Goal: Task Accomplishment & Management: Use online tool/utility

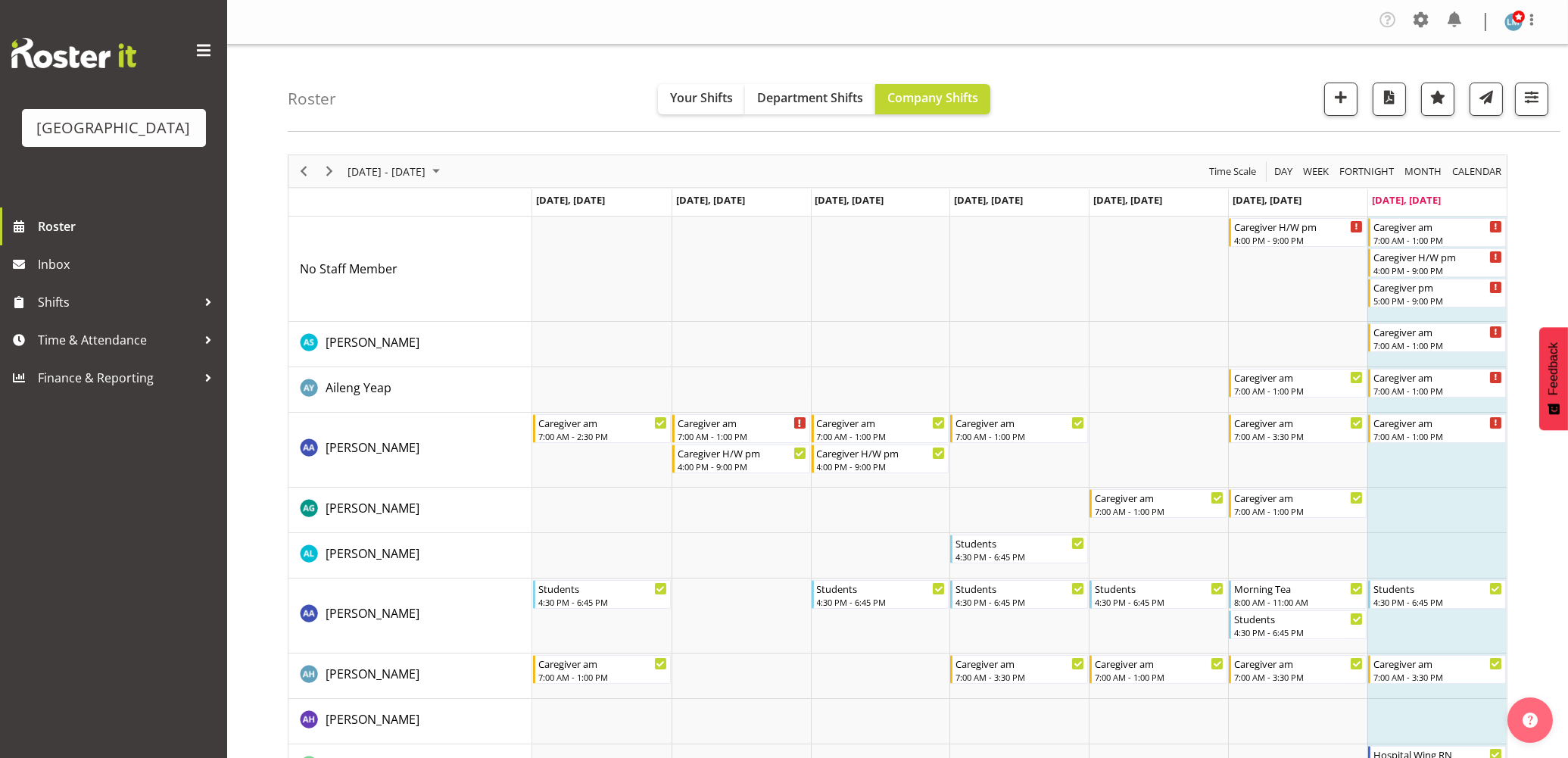
click at [87, 647] on div "Parkwood Retirement Village Roster Inbox Shifts Time & Attendance Finance & Rep…" at bounding box center [113, 379] width 227 height 758
click at [1454, 294] on div "5:00 PM - 9:00 PM" at bounding box center [1438, 299] width 129 height 12
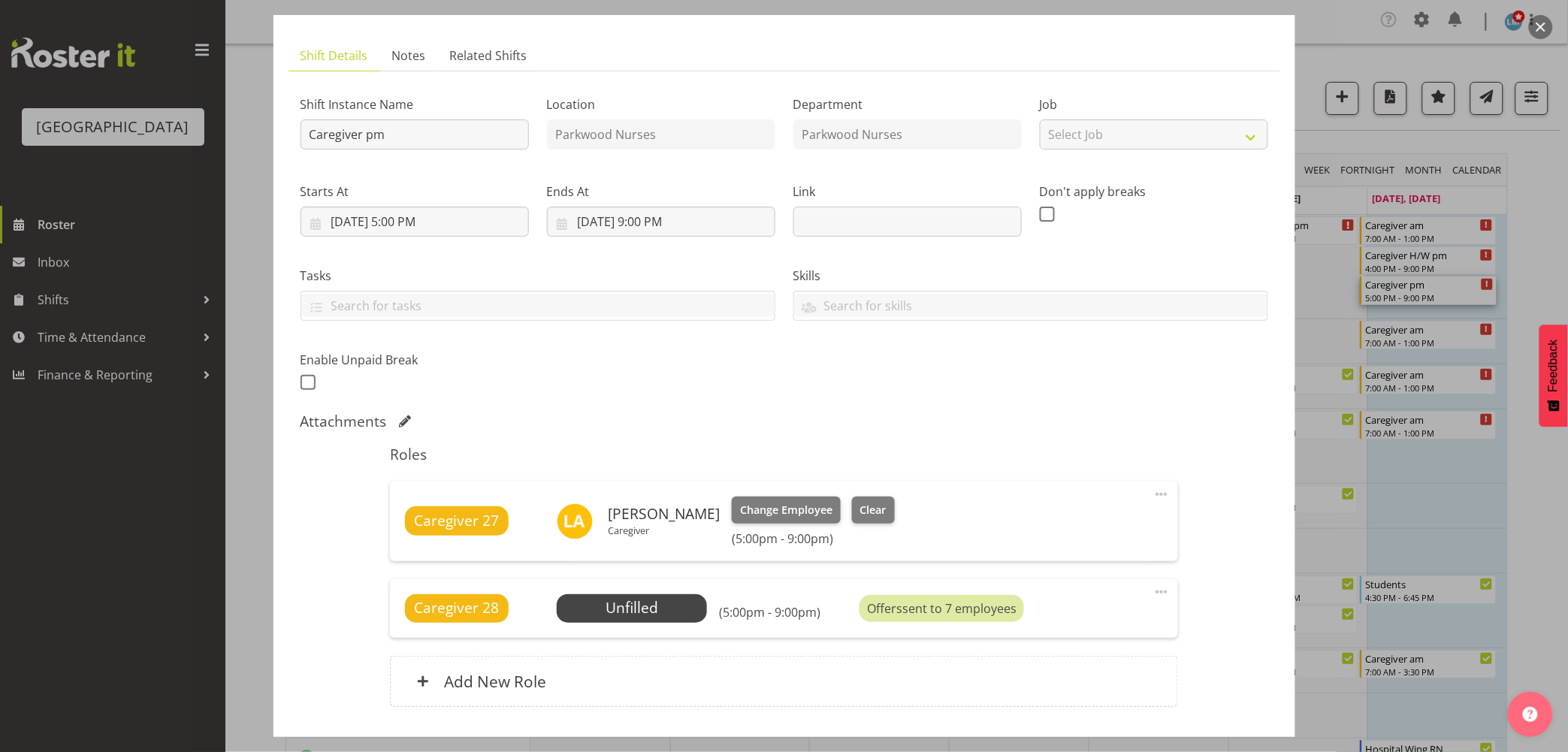
scroll to position [167, 0]
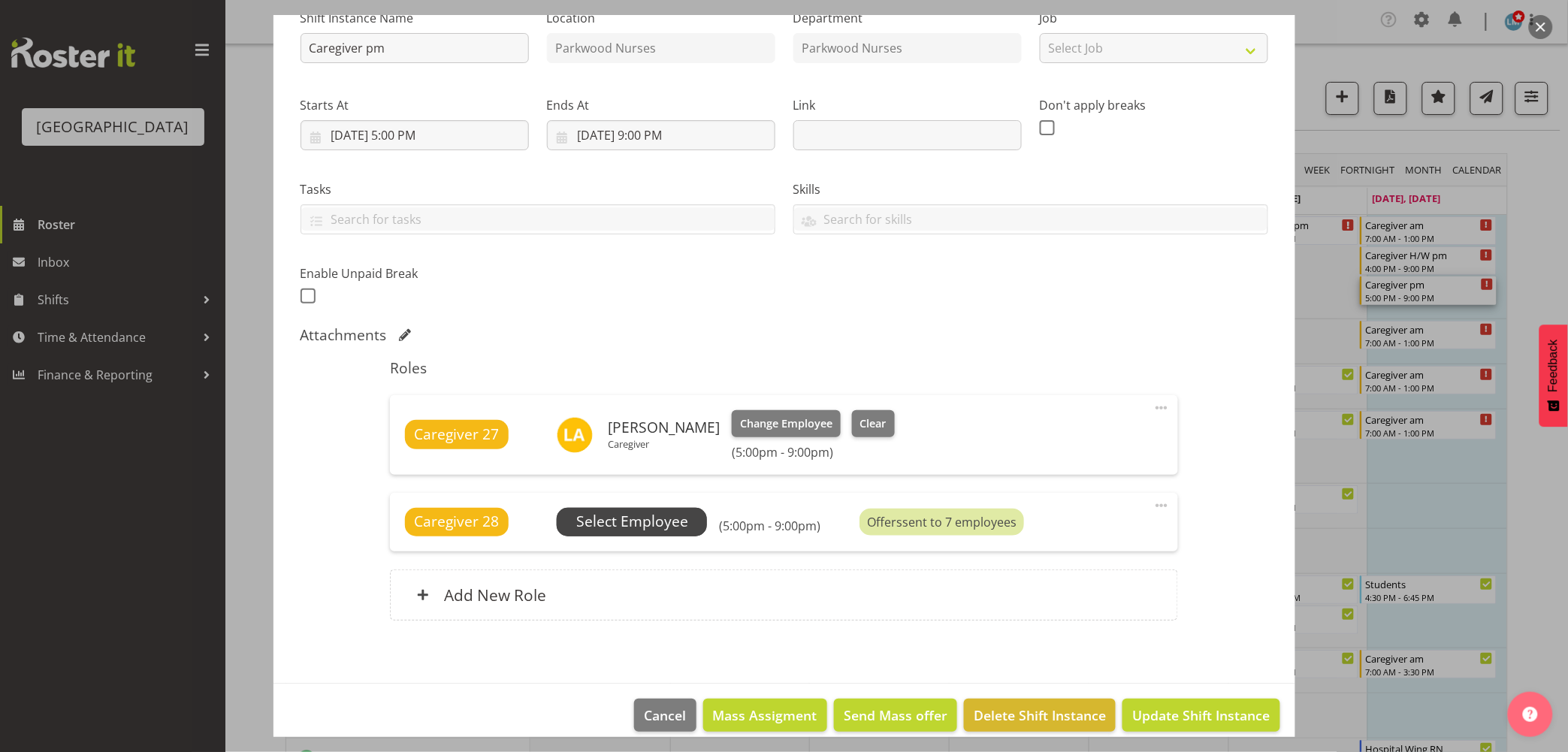
click at [689, 530] on span "Select Employee" at bounding box center [632, 522] width 151 height 29
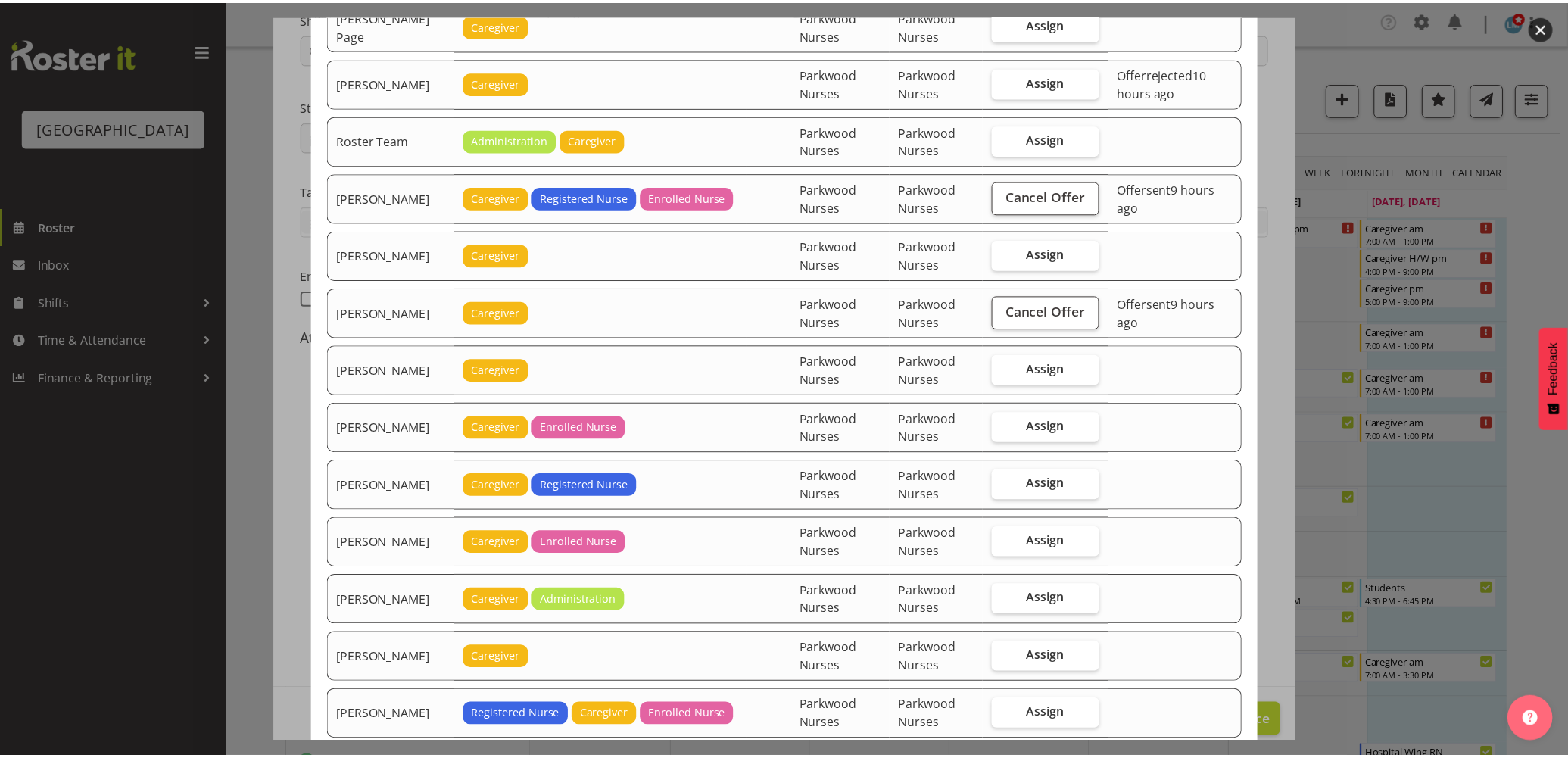
scroll to position [2532, 0]
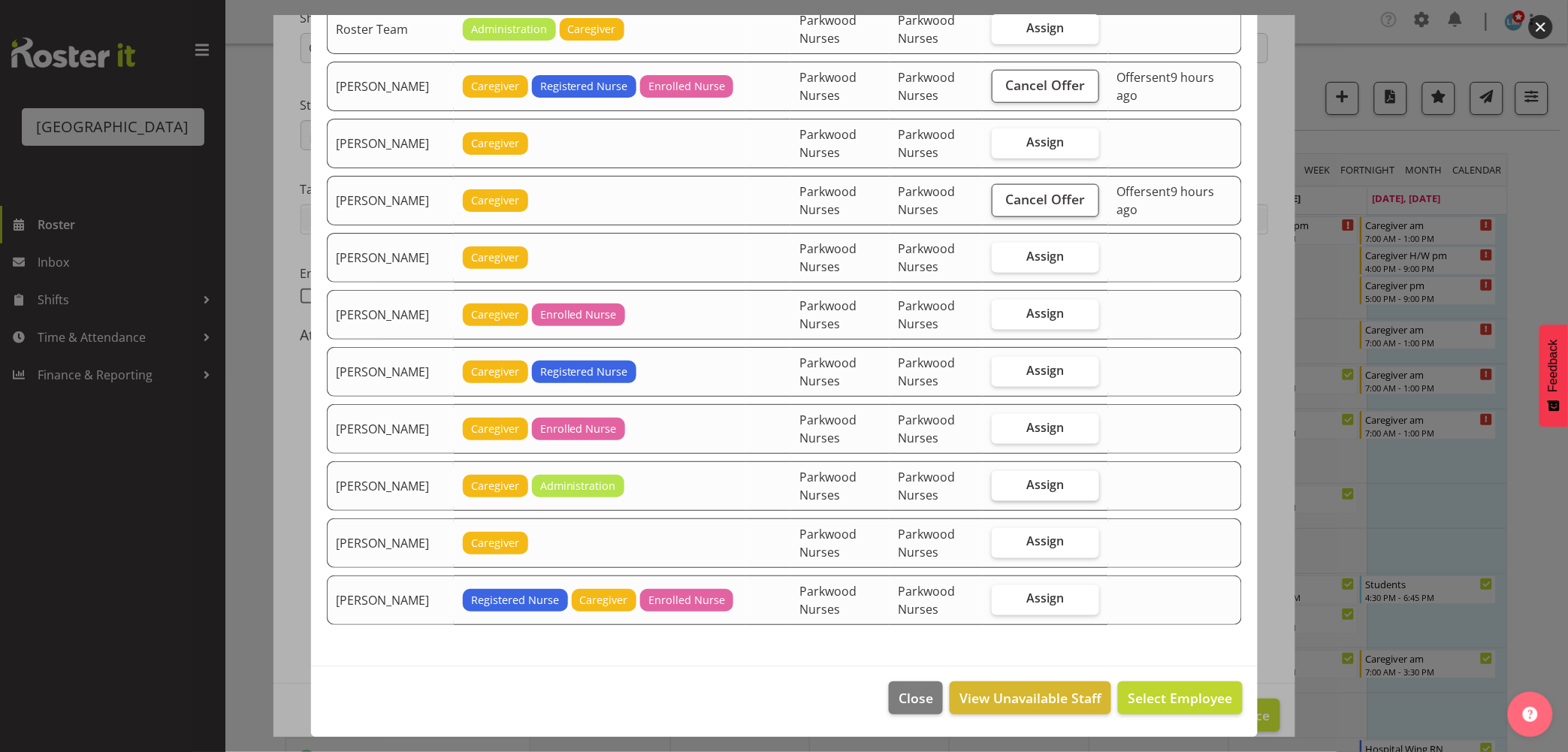
click at [1066, 493] on label "Assign" at bounding box center [1045, 486] width 107 height 30
click at [1002, 489] on input "Assign" at bounding box center [997, 485] width 10 height 10
checkbox input "true"
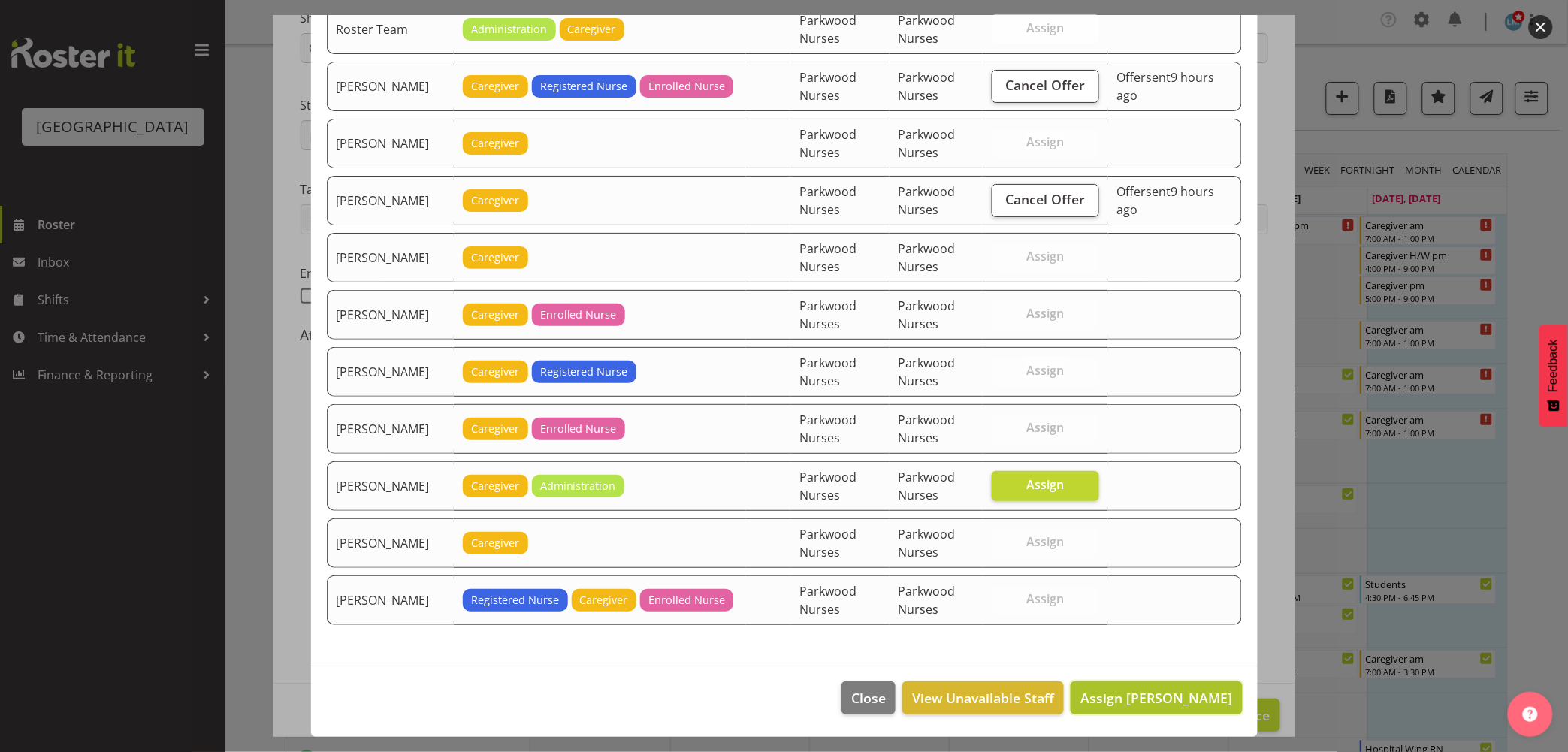
click at [1185, 709] on button "Assign [PERSON_NAME]" at bounding box center [1156, 698] width 171 height 33
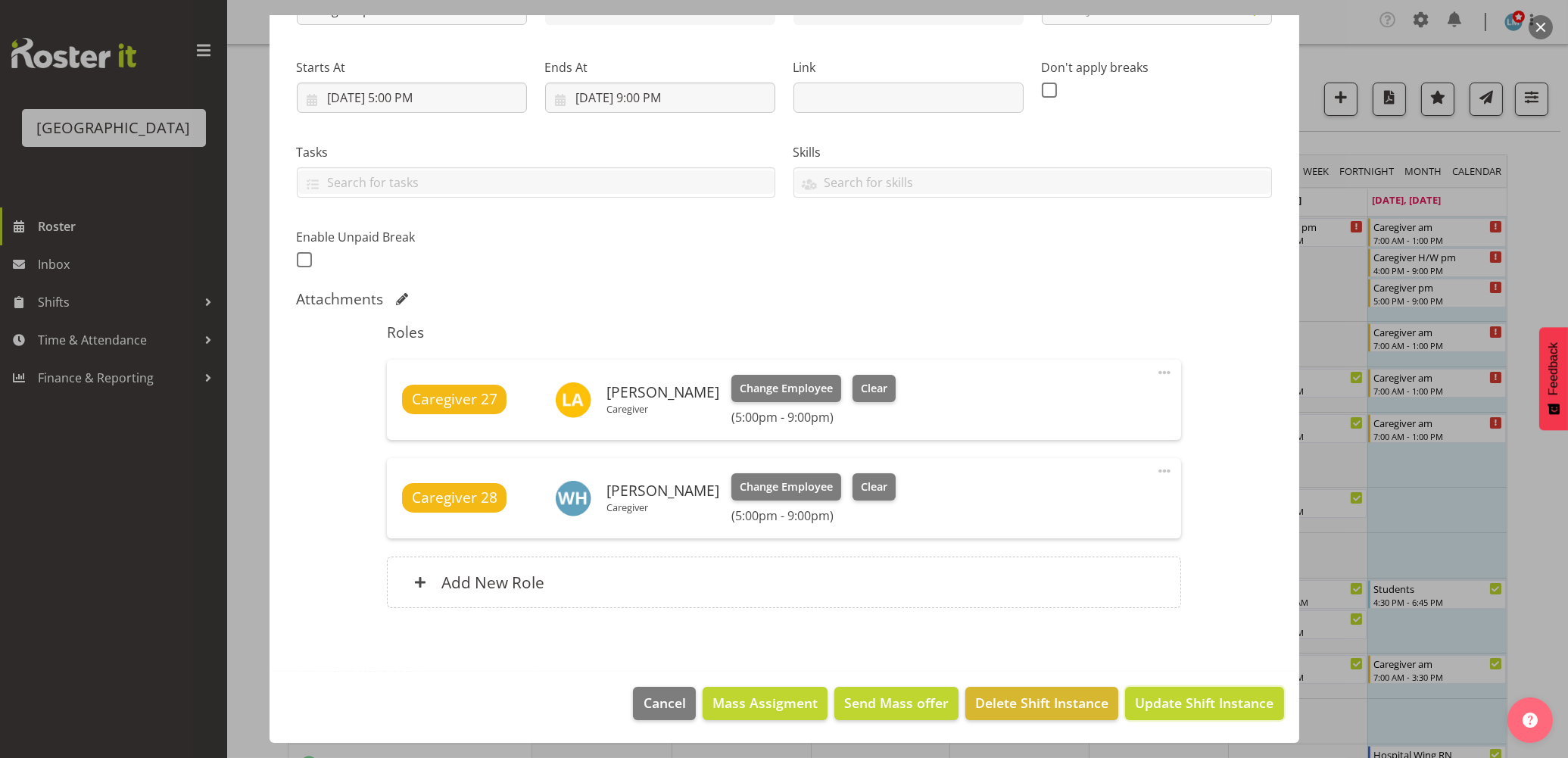
click at [1194, 715] on button "Update Shift Instance" at bounding box center [1204, 704] width 158 height 33
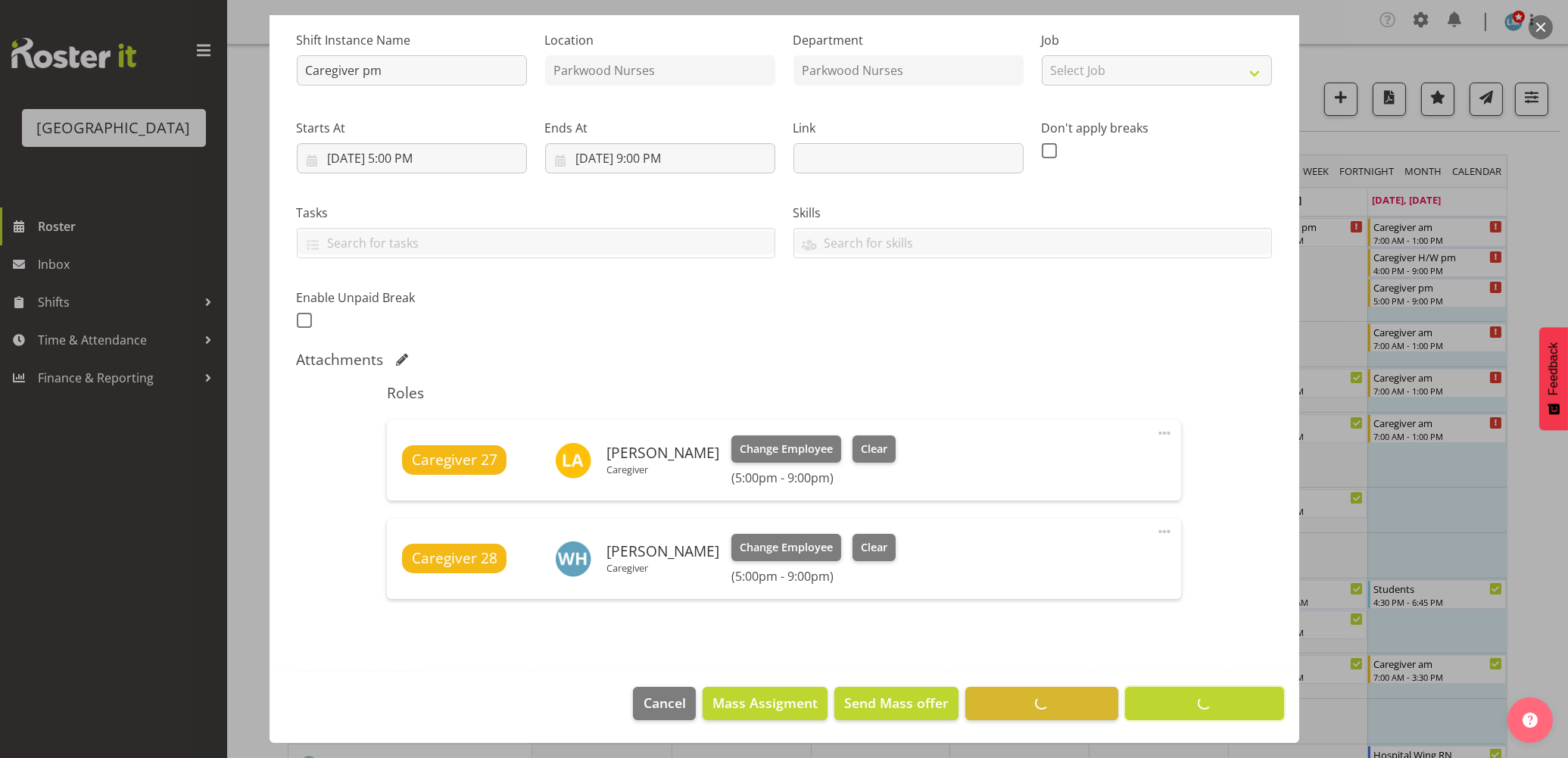
scroll to position [146, 0]
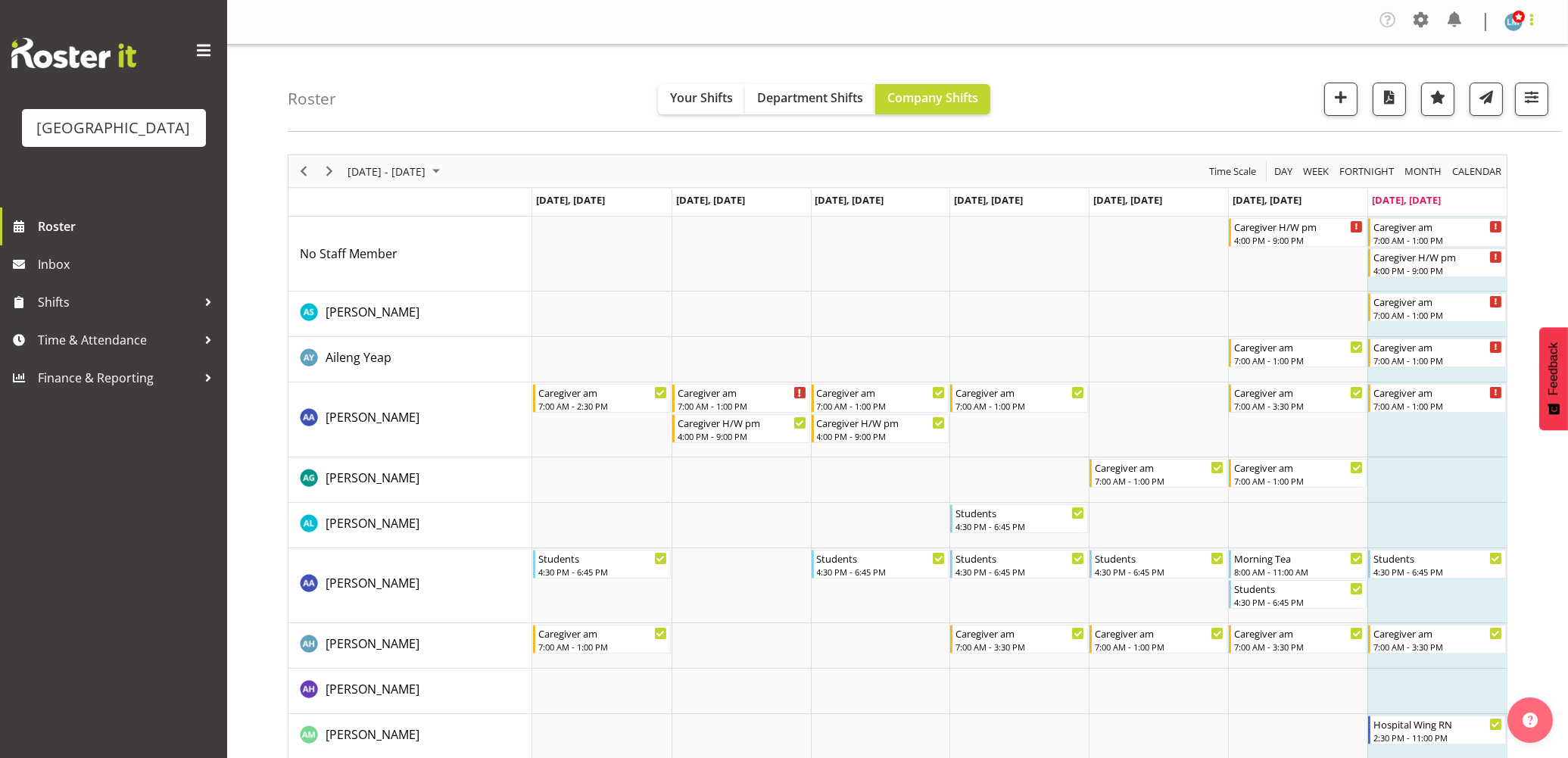
click at [1540, 17] on span at bounding box center [1532, 20] width 18 height 18
click at [1516, 78] on link "Log Out" at bounding box center [1468, 82] width 145 height 27
